Goal: Communication & Community: Answer question/provide support

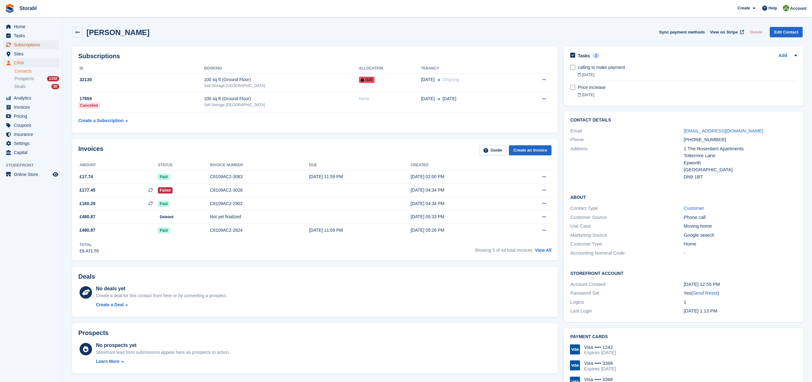
click at [26, 44] on span "Subscriptions" at bounding box center [33, 44] width 38 height 9
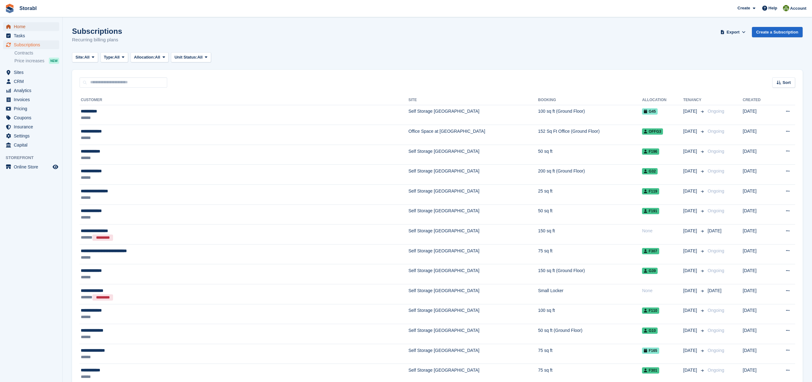
click at [25, 28] on span "Home" at bounding box center [33, 26] width 38 height 9
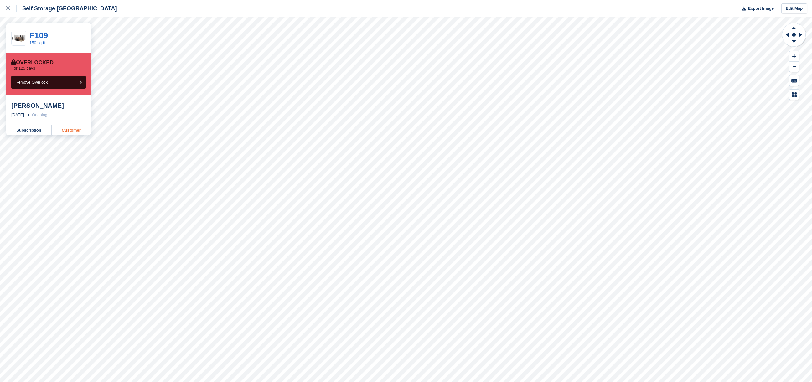
click at [75, 131] on link "Customer" at bounding box center [71, 130] width 39 height 10
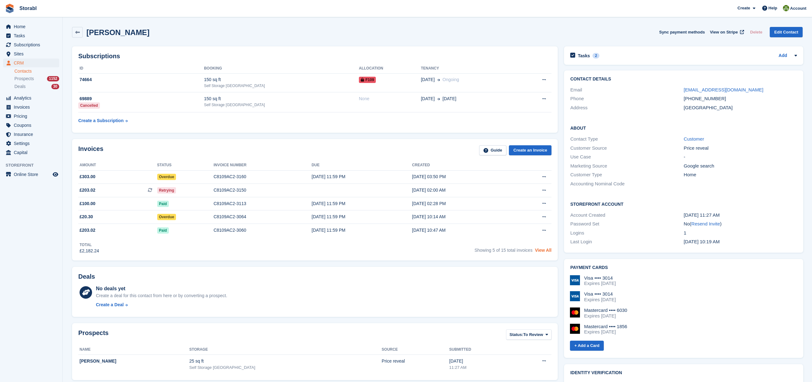
click at [544, 248] on link "View All" at bounding box center [543, 250] width 17 height 5
click at [375, 303] on div "No deals yet Create a deal for this contact from here or by converting a prospe…" at bounding box center [323, 298] width 455 height 26
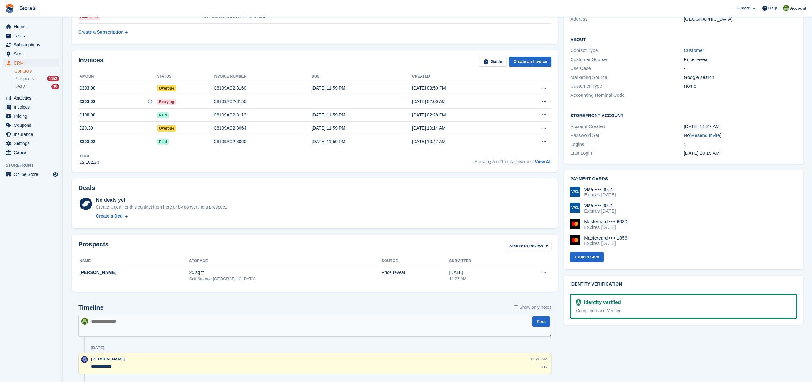
scroll to position [167, 0]
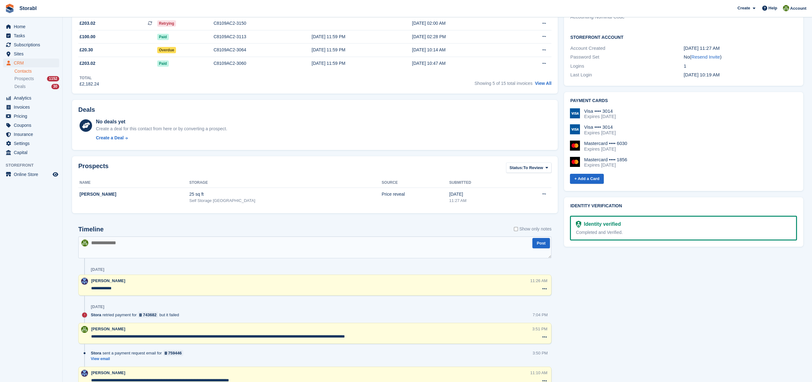
click at [143, 249] on textarea at bounding box center [314, 247] width 473 height 22
type textarea "**********"
click at [538, 242] on button "Post" at bounding box center [541, 243] width 18 height 10
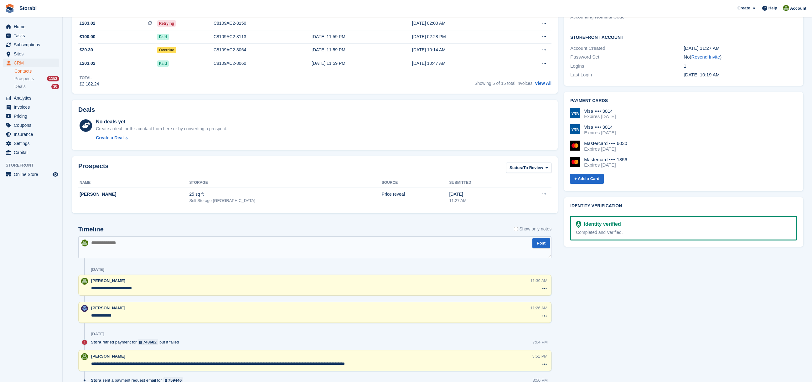
scroll to position [0, 0]
